Goal: Information Seeking & Learning: Learn about a topic

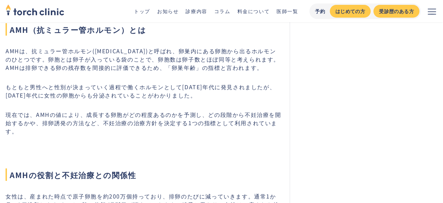
scroll to position [349, 0]
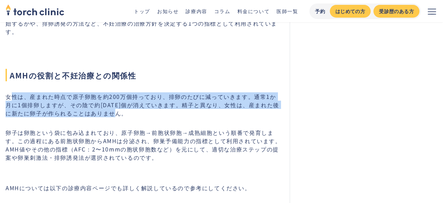
drag, startPoint x: 11, startPoint y: 97, endPoint x: 152, endPoint y: 110, distance: 141.4
click at [153, 110] on p "女性は、産まれた時点で原子卵胞を約200万個持っており、排卵のたびに減っていきます。通常1か月に1個排卵しますが、その陰で約[DATE]個が消えていきます。精…" at bounding box center [144, 104] width 276 height 25
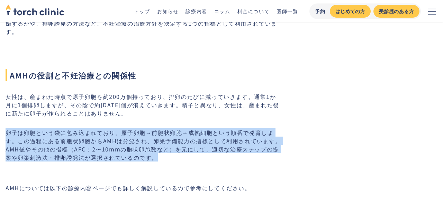
drag, startPoint x: 6, startPoint y: 134, endPoint x: 157, endPoint y: 156, distance: 153.5
click at [158, 157] on p "卵子は卵胞という袋に包み込まれており、原子卵胞→前胞状卵胞→成熟細胞という順番で発育します。この過程にある前胞状卵胞からAMHは分泌され、卵巣予備能力の指標と…" at bounding box center [144, 144] width 276 height 33
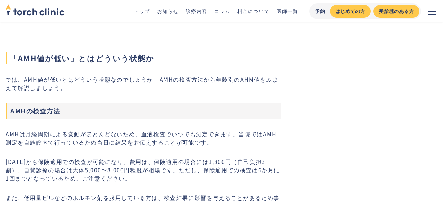
scroll to position [598, 0]
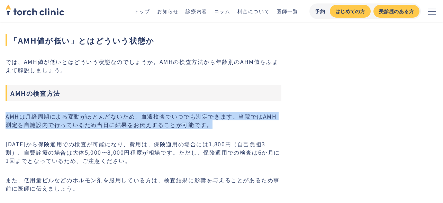
drag, startPoint x: 5, startPoint y: 118, endPoint x: 229, endPoint y: 125, distance: 224.3
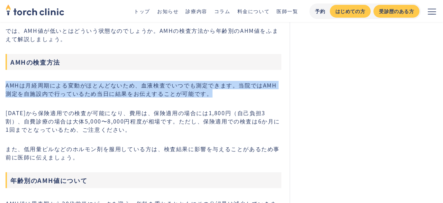
scroll to position [648, 0]
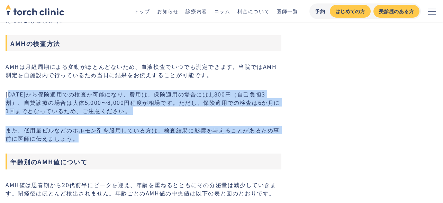
drag, startPoint x: 8, startPoint y: 95, endPoint x: 207, endPoint y: 139, distance: 204.4
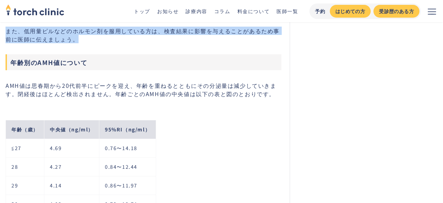
scroll to position [747, 0]
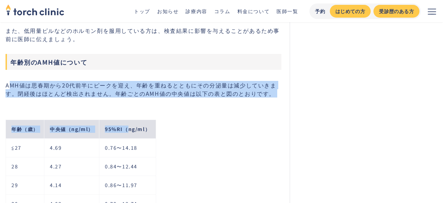
drag, startPoint x: 9, startPoint y: 84, endPoint x: 127, endPoint y: 106, distance: 119.6
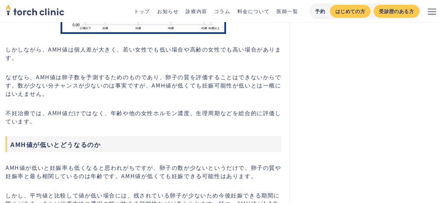
scroll to position [1395, 0]
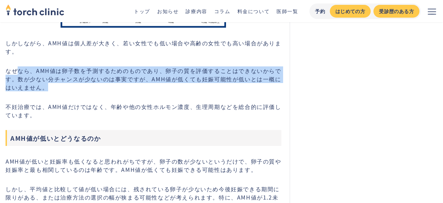
drag, startPoint x: 17, startPoint y: 69, endPoint x: 118, endPoint y: 82, distance: 101.5
click at [118, 82] on p "なぜなら、AMH値は卵子数を予測するためのものであり、卵子の質を評価することはできないからです。数が少ない分チャンスが少ないのは事実ですが、AMH値が低くても…" at bounding box center [144, 78] width 276 height 25
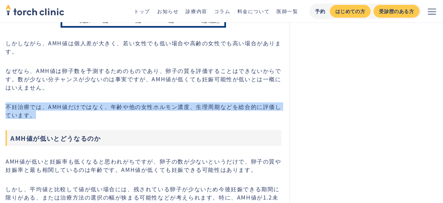
drag, startPoint x: 4, startPoint y: 106, endPoint x: 102, endPoint y: 120, distance: 98.9
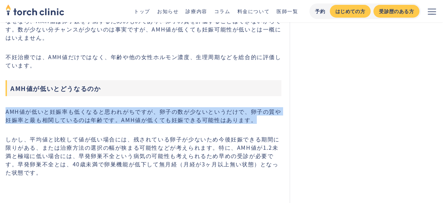
drag, startPoint x: 3, startPoint y: 108, endPoint x: 257, endPoint y: 125, distance: 253.8
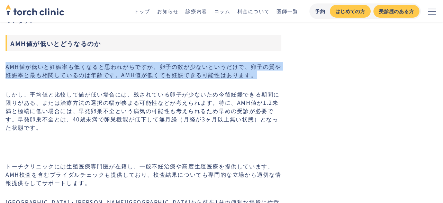
scroll to position [1495, 0]
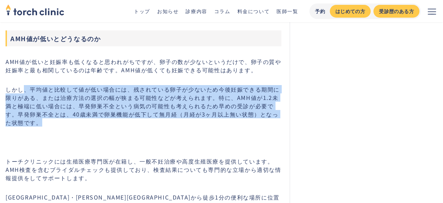
drag, startPoint x: 27, startPoint y: 89, endPoint x: 225, endPoint y: 127, distance: 201.5
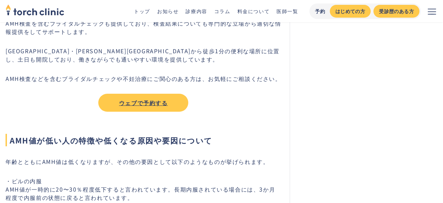
scroll to position [1694, 0]
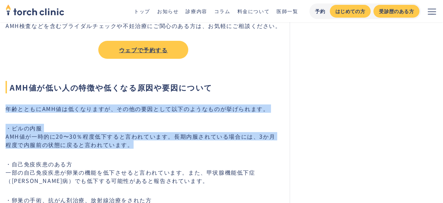
drag, startPoint x: 5, startPoint y: 112, endPoint x: 128, endPoint y: 146, distance: 127.7
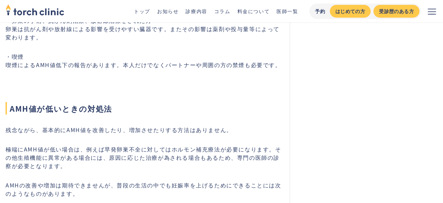
scroll to position [1893, 0]
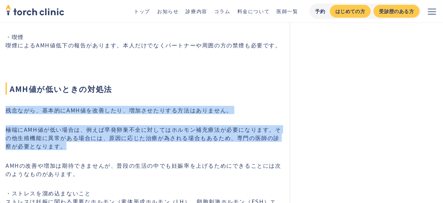
drag, startPoint x: 6, startPoint y: 108, endPoint x: 142, endPoint y: 145, distance: 141.2
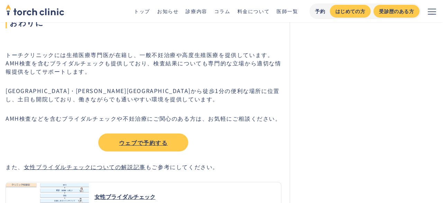
scroll to position [2242, 0]
